Goal: Task Accomplishment & Management: Use online tool/utility

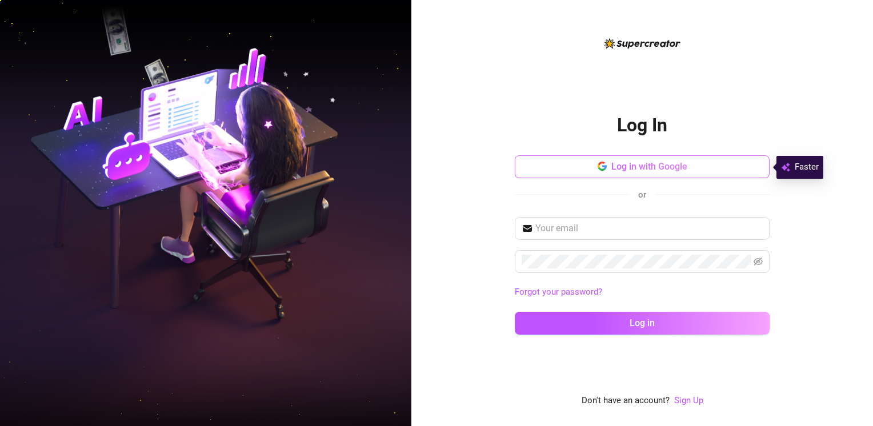
click at [517, 166] on span "Log in with Google" at bounding box center [649, 166] width 76 height 11
click at [517, 237] on span at bounding box center [642, 228] width 255 height 23
click at [517, 233] on input "text" at bounding box center [648, 229] width 227 height 14
type input "[EMAIL_ADDRESS][DOMAIN_NAME]"
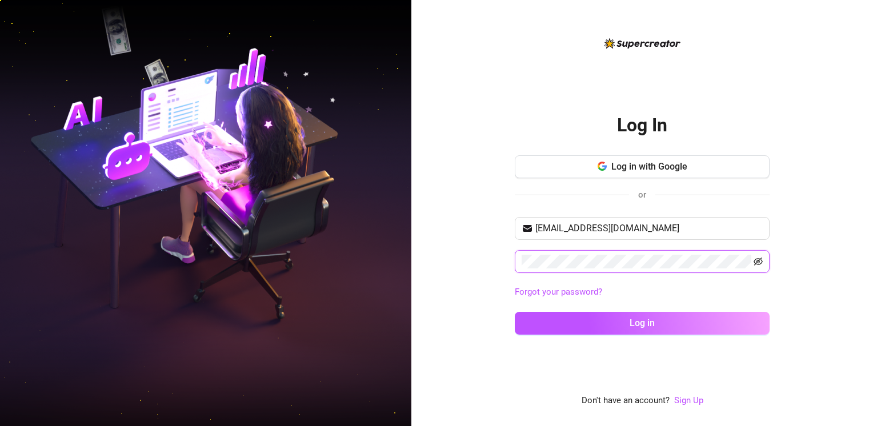
click at [517, 259] on icon "eye-invisible" at bounding box center [758, 261] width 9 height 9
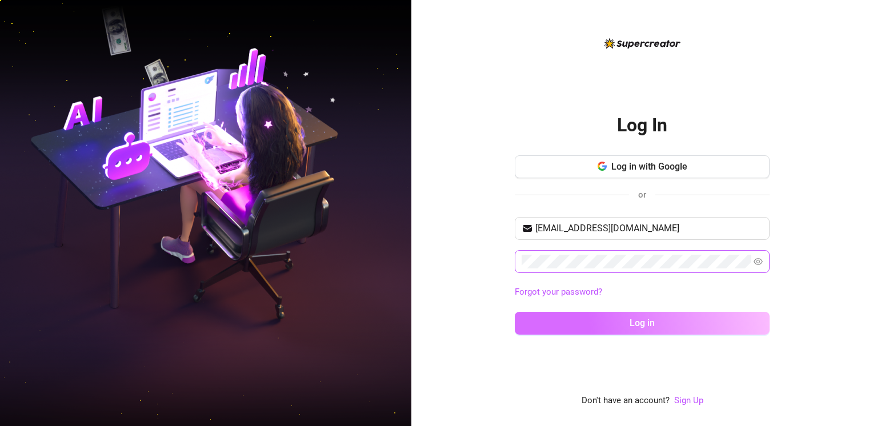
click at [517, 319] on button "Log in" at bounding box center [642, 323] width 255 height 23
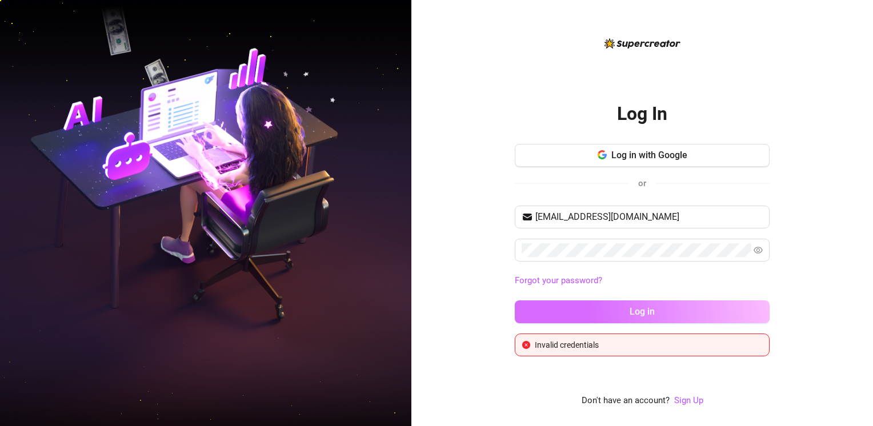
click at [517, 306] on button "Log in" at bounding box center [642, 312] width 255 height 23
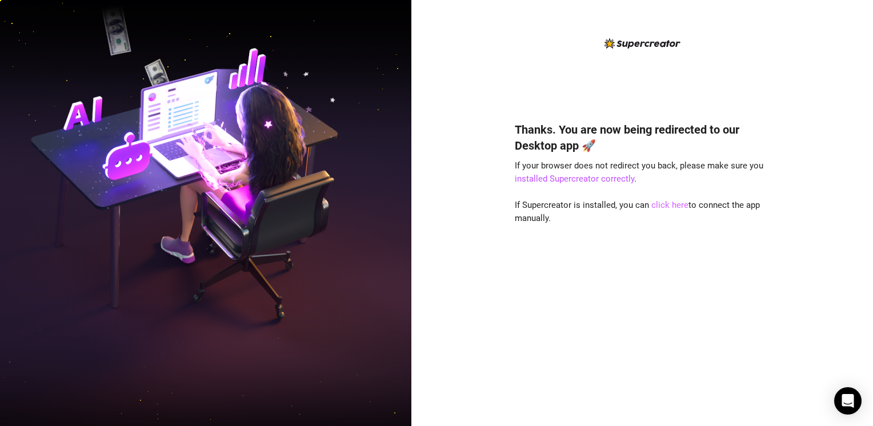
click at [667, 209] on link "click here" at bounding box center [669, 205] width 37 height 10
click at [656, 205] on link "click here" at bounding box center [669, 205] width 37 height 10
